Goal: Task Accomplishment & Management: Use online tool/utility

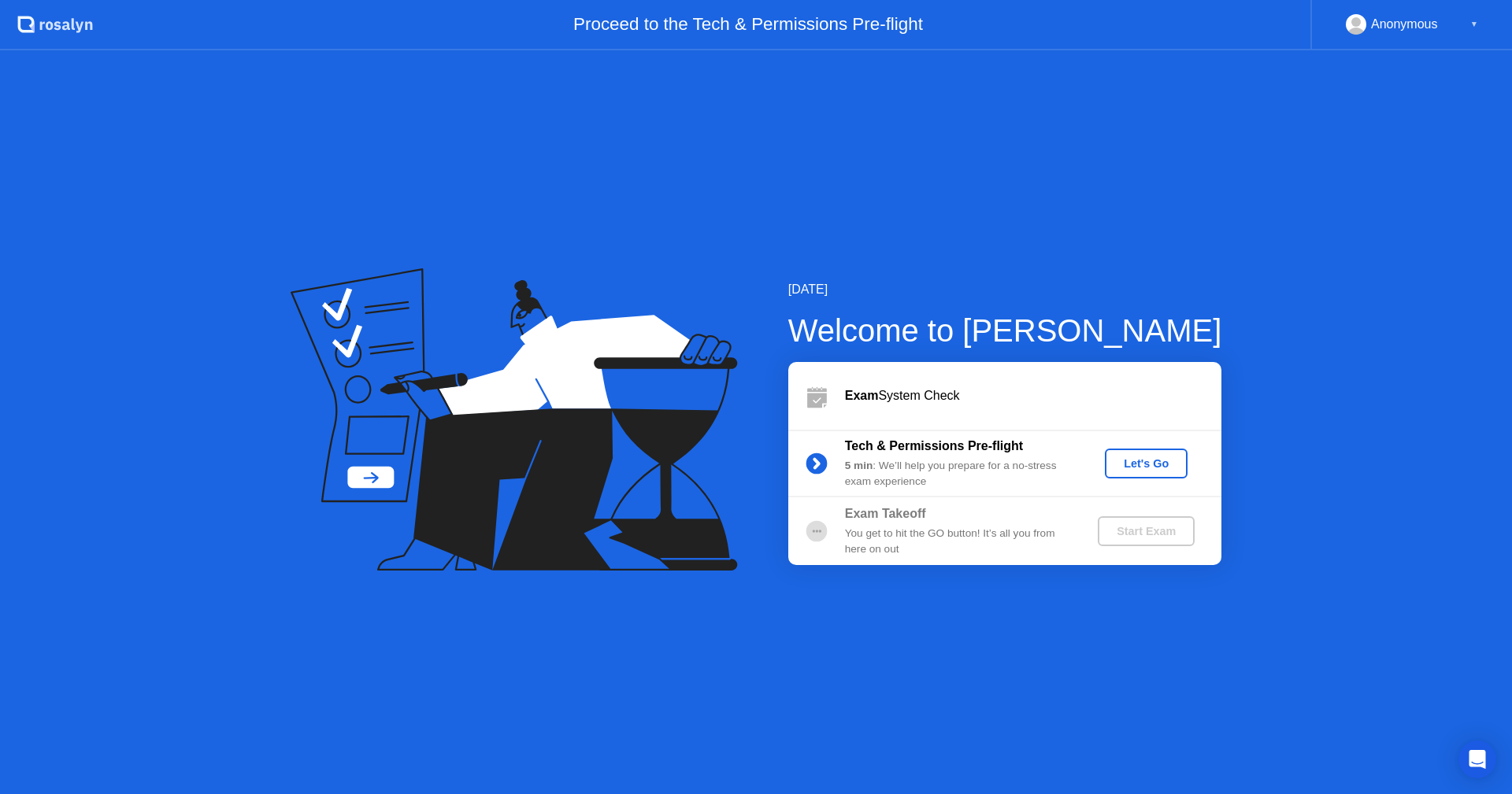
click at [1137, 463] on div "Let's Go" at bounding box center [1146, 464] width 70 height 12
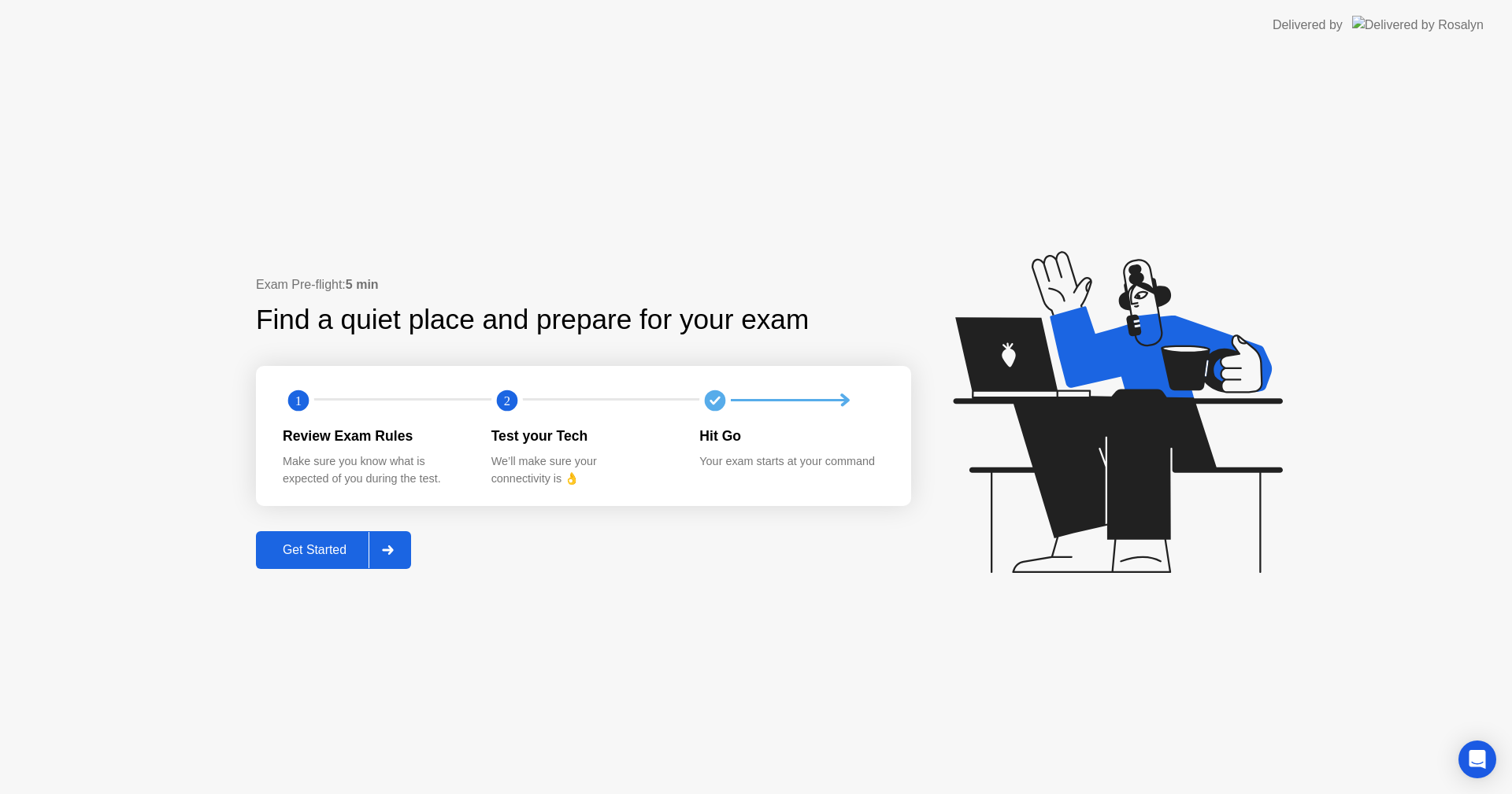
click at [298, 548] on div "Get Started" at bounding box center [315, 550] width 108 height 14
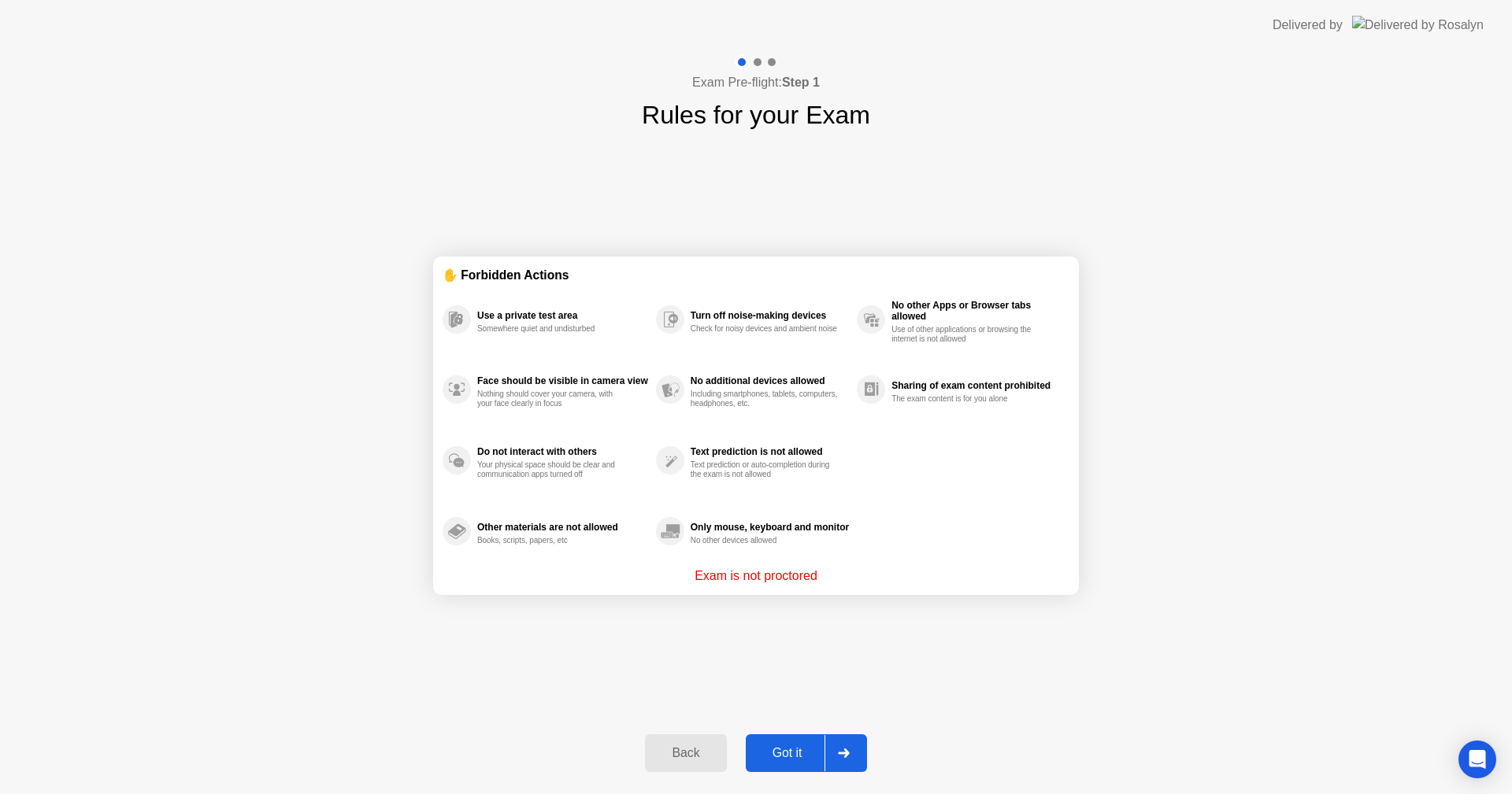
click at [767, 750] on div "Got it" at bounding box center [787, 754] width 74 height 14
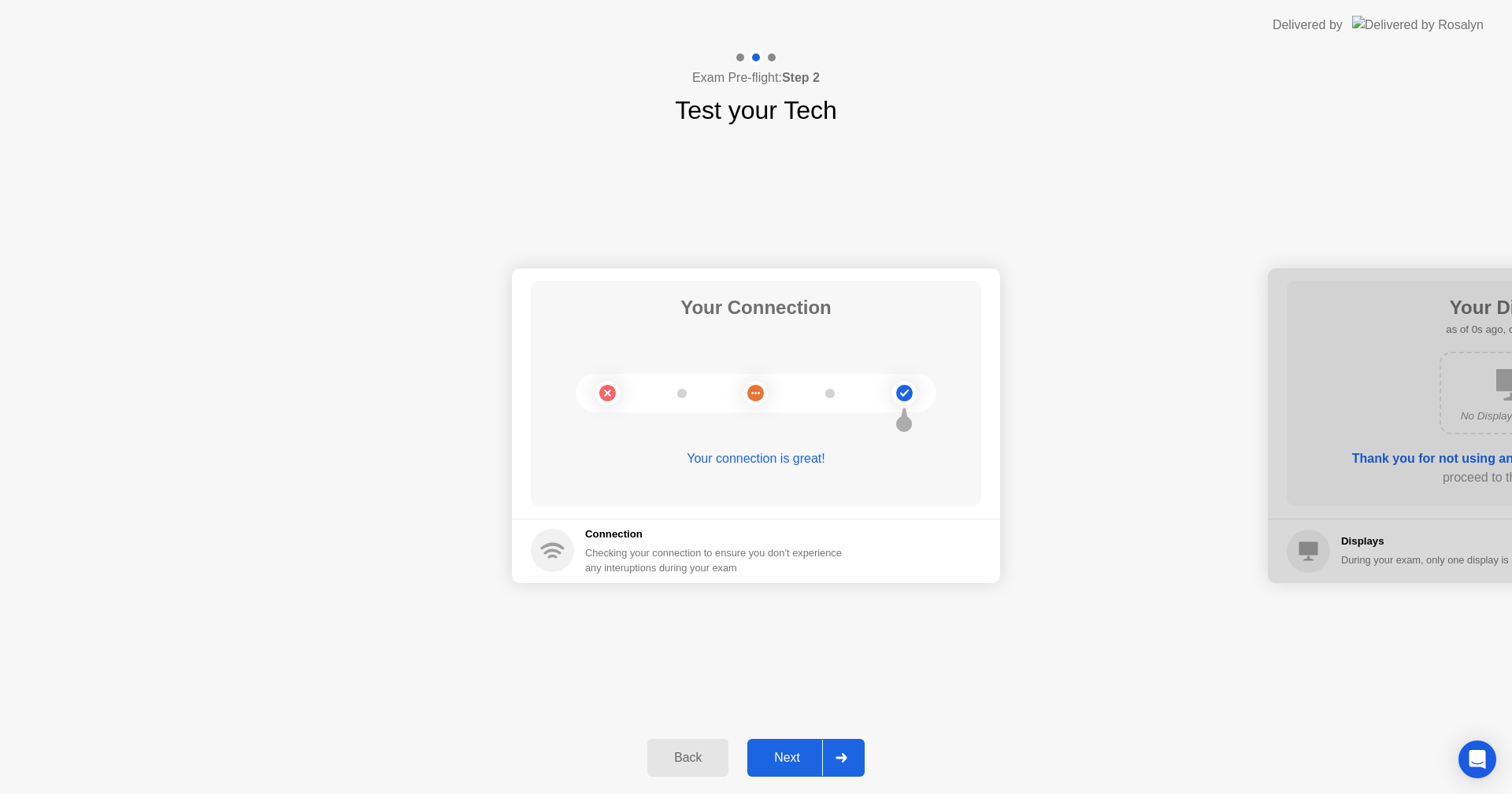
click at [775, 756] on div "Next" at bounding box center [787, 758] width 70 height 14
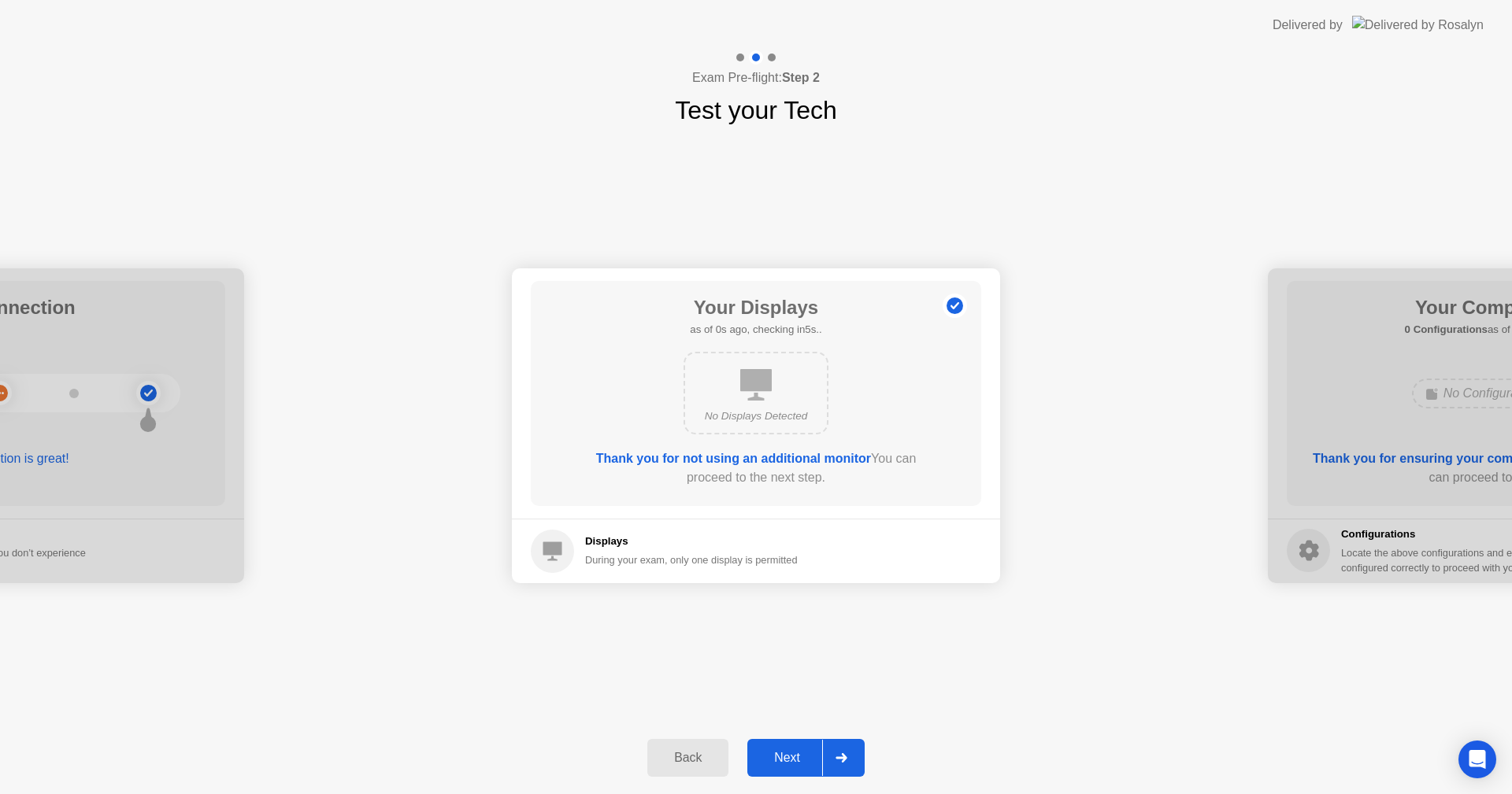
click at [775, 756] on div "Next" at bounding box center [787, 758] width 70 height 14
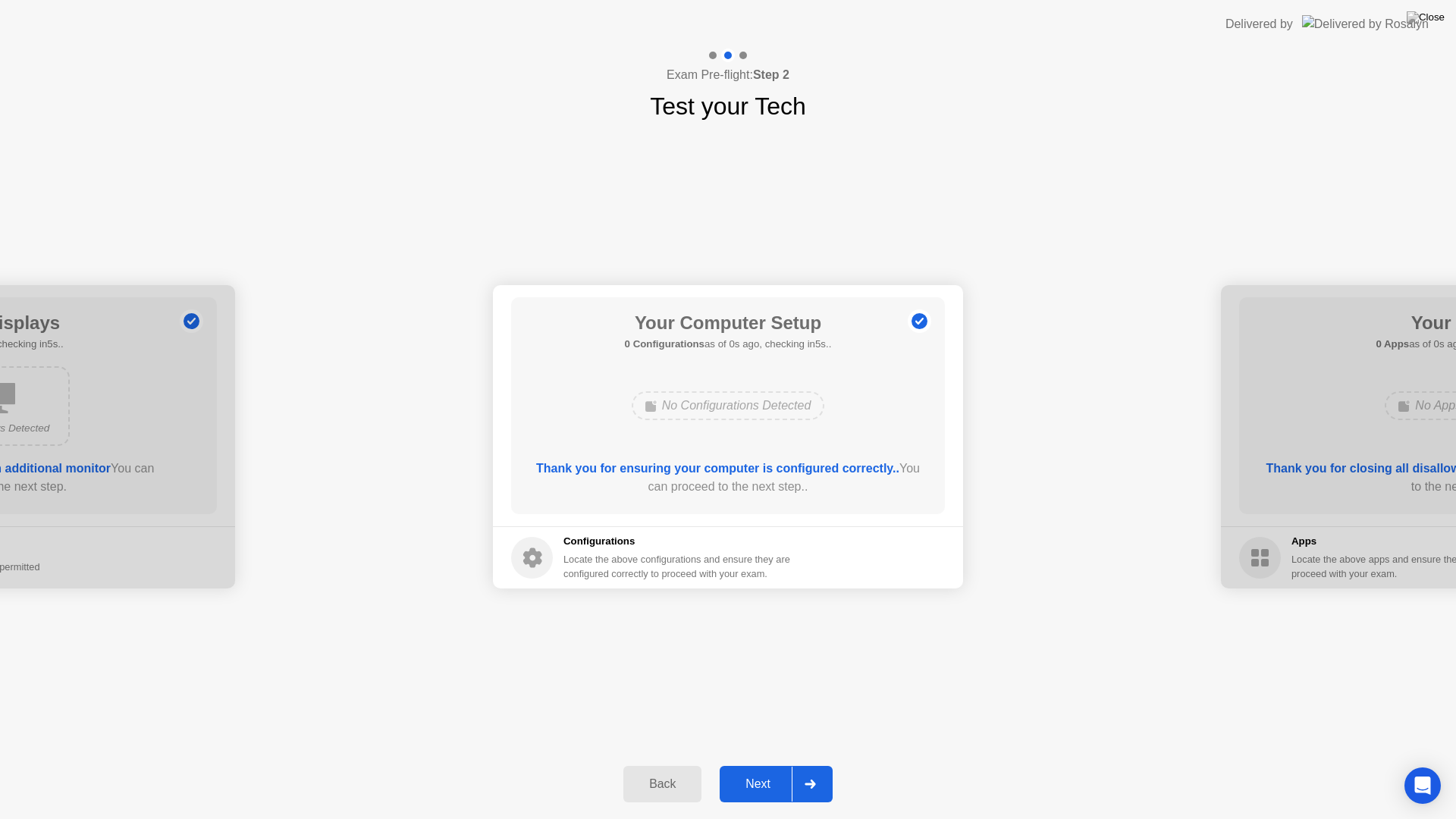
drag, startPoint x: 746, startPoint y: 728, endPoint x: 746, endPoint y: 746, distance: 18.0
click at [746, 746] on div "Exam Pre-flight: Step 2 Test your Tech Your Connection Your connection is great…" at bounding box center [728, 433] width 1456 height 770
click at [743, 764] on button "Next" at bounding box center [776, 783] width 113 height 36
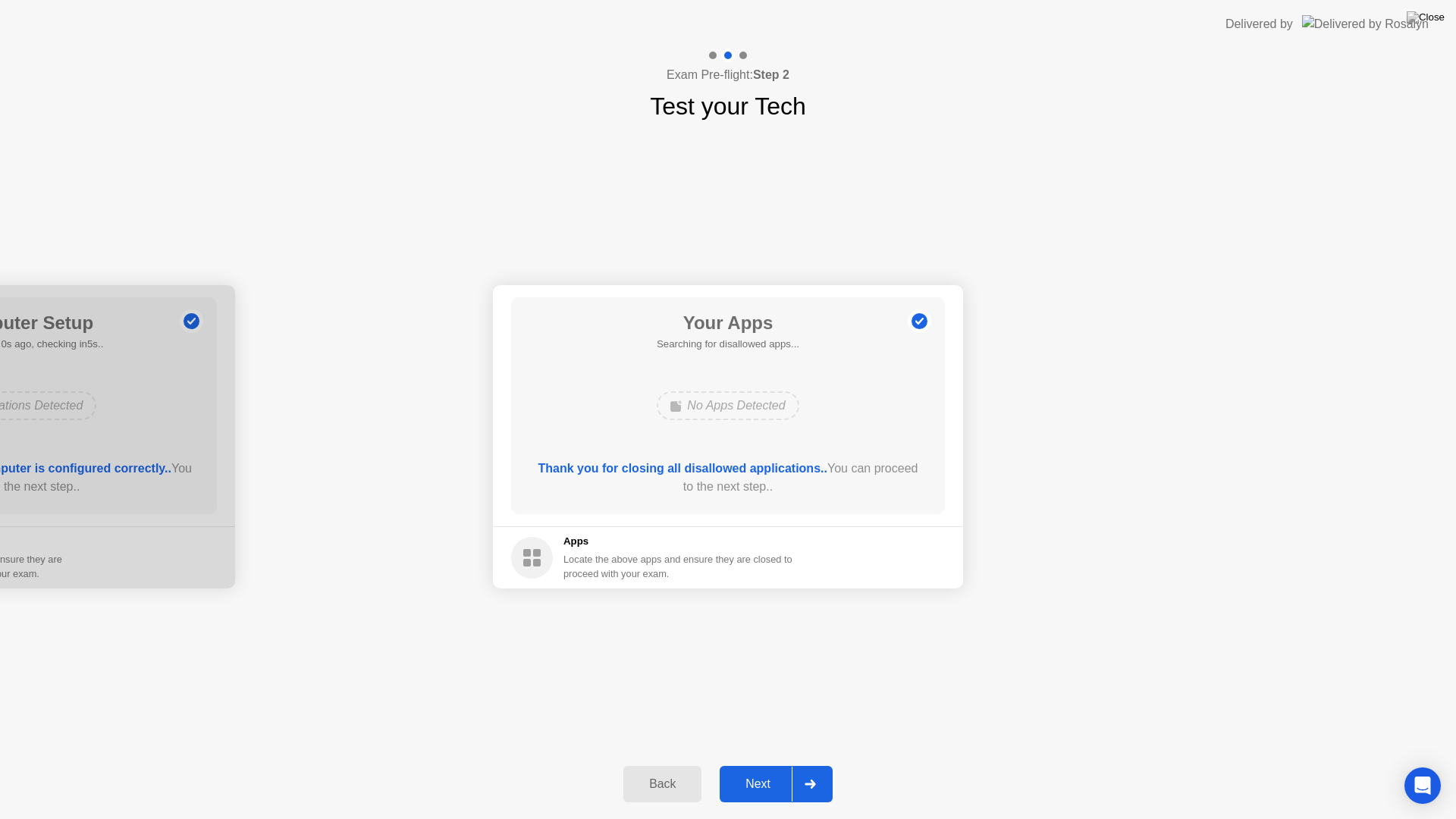
click at [744, 764] on div "Next" at bounding box center [758, 784] width 68 height 14
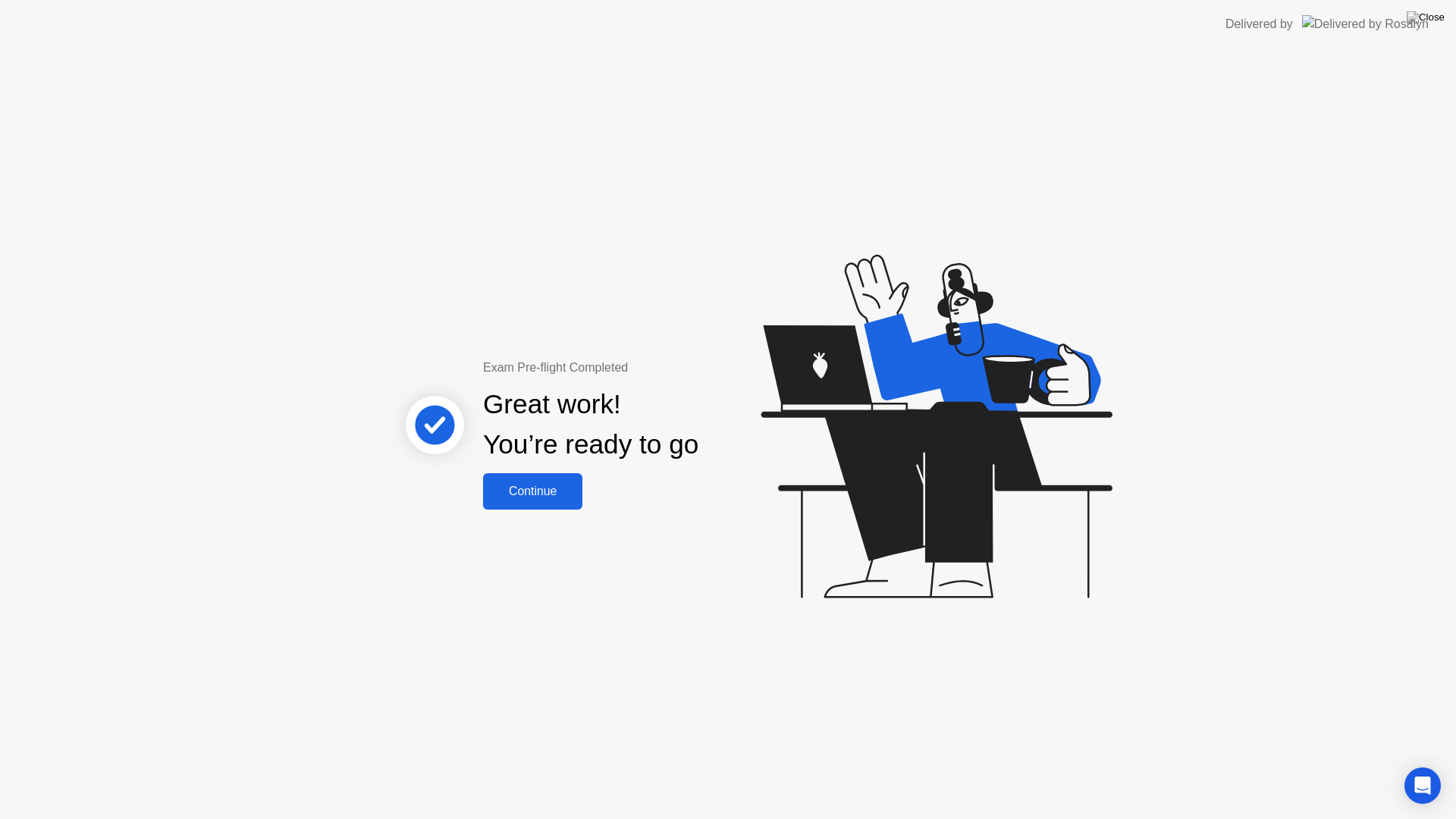
click at [528, 493] on div "Continue" at bounding box center [532, 492] width 91 height 14
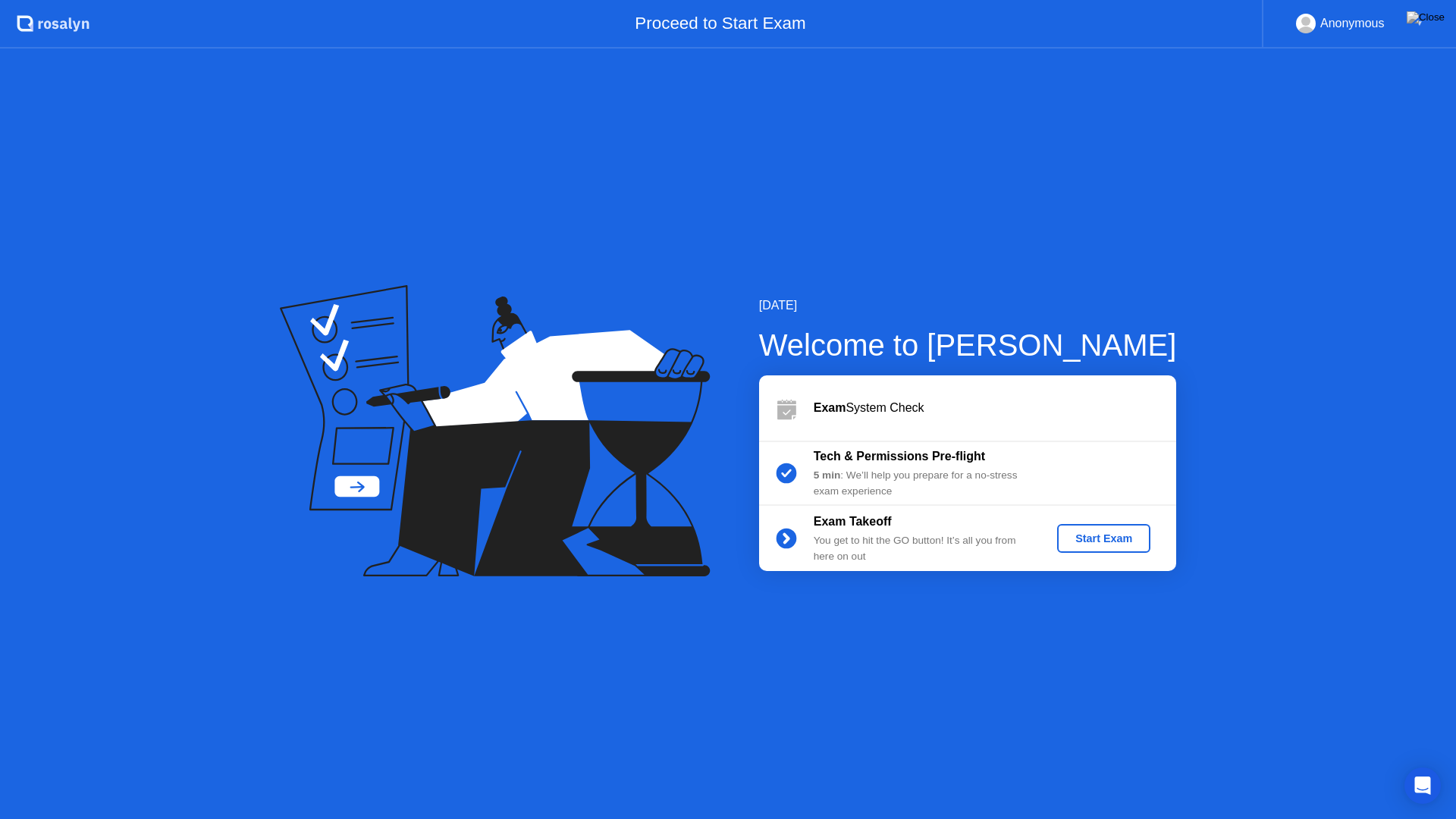
click at [1092, 551] on button "Start Exam" at bounding box center [1103, 538] width 93 height 29
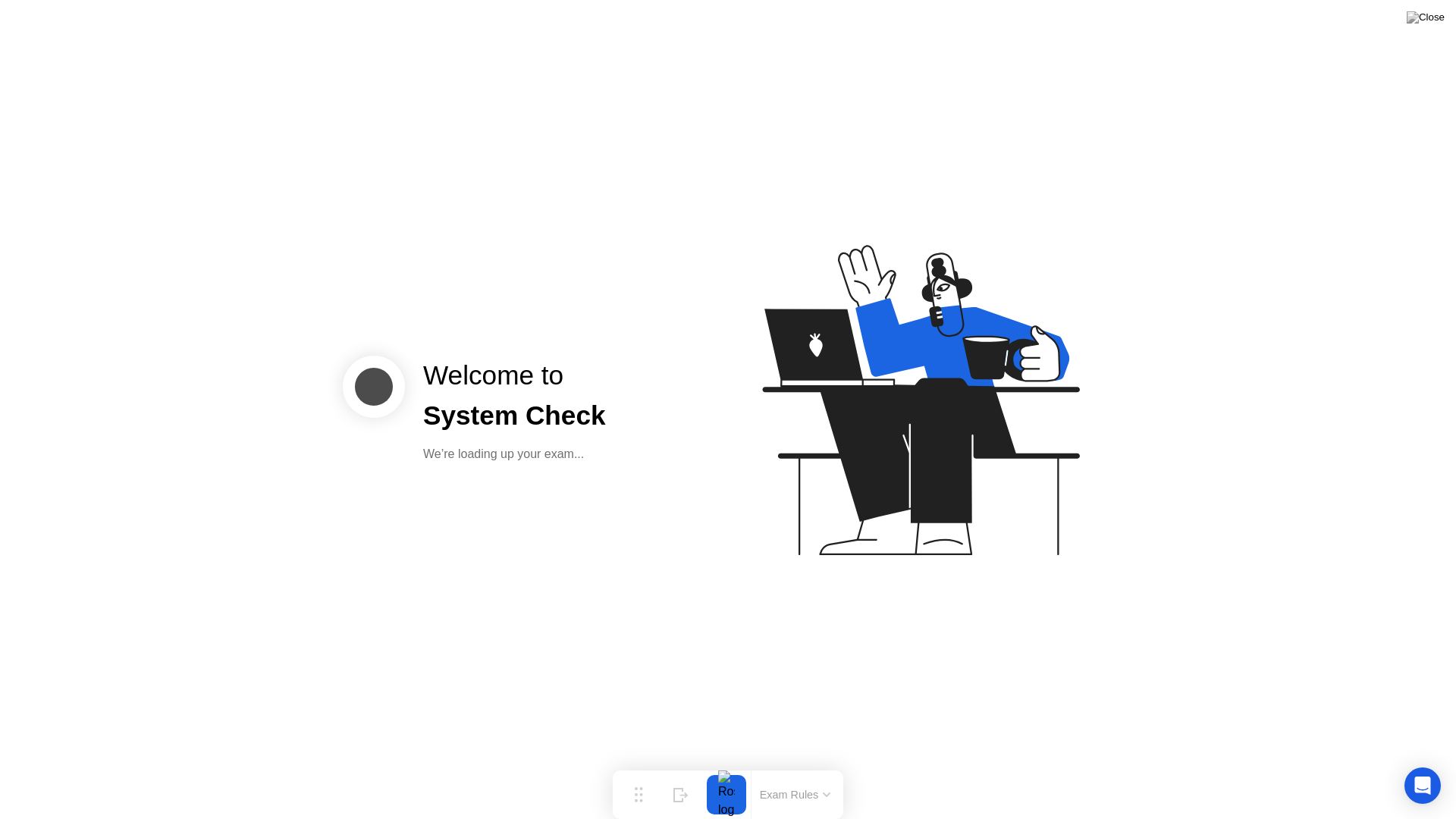
click at [518, 521] on div "Welcome to System Check We’re loading up your exam..." at bounding box center [728, 410] width 1456 height 819
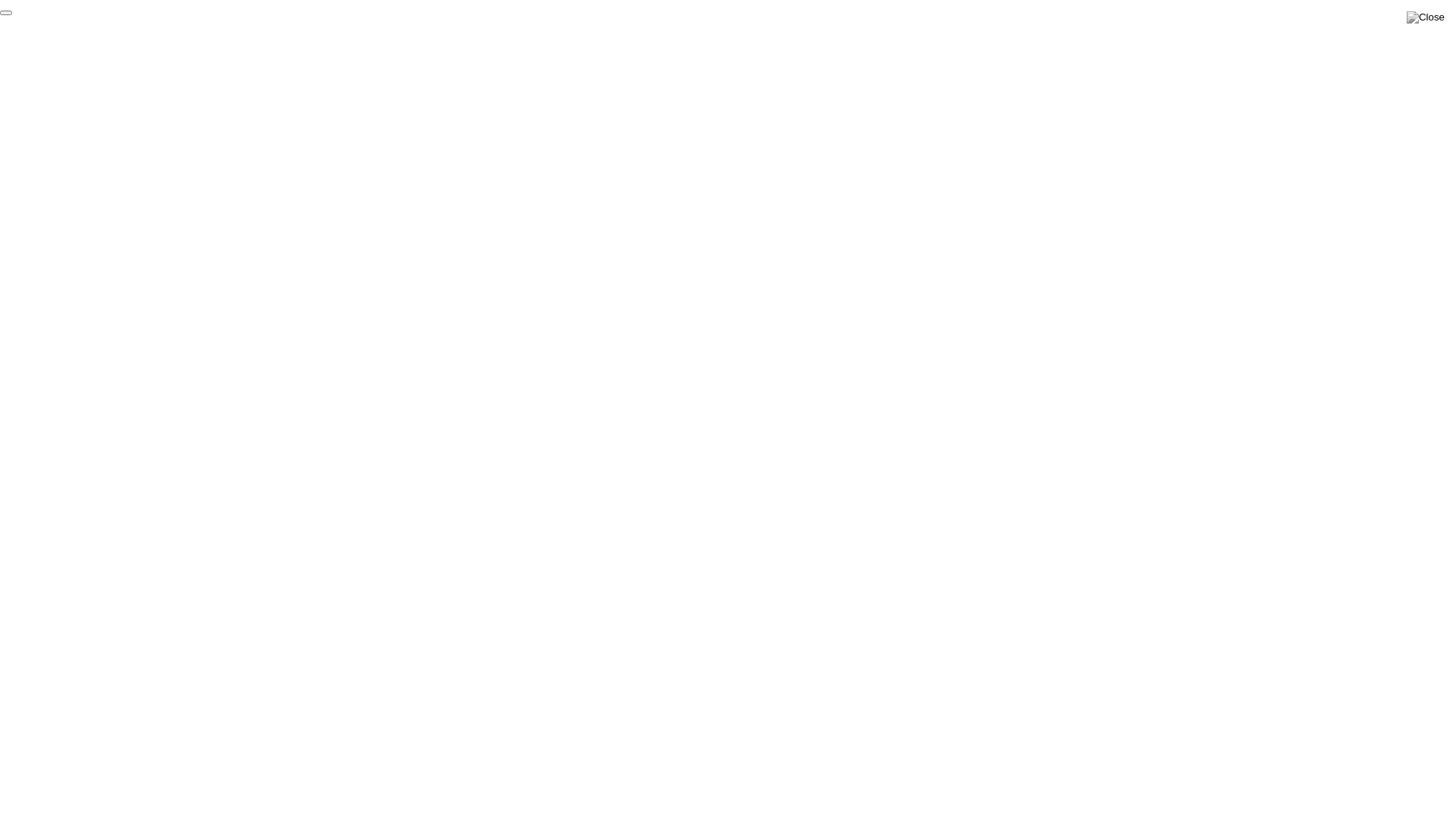
click div "End Proctoring Session"
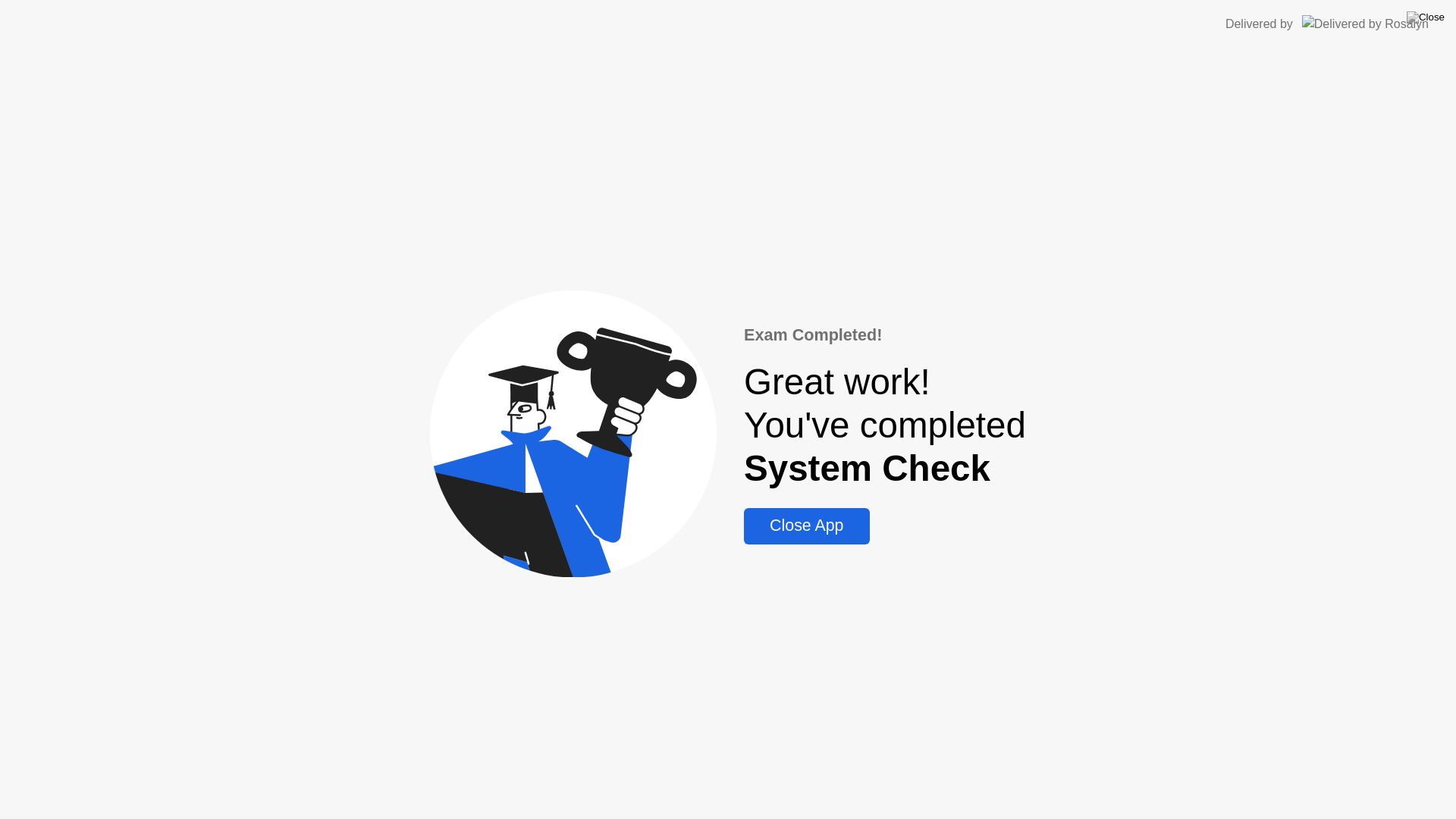
click at [812, 524] on div "Close App" at bounding box center [805, 525] width 116 height 19
